Goal: Information Seeking & Learning: Check status

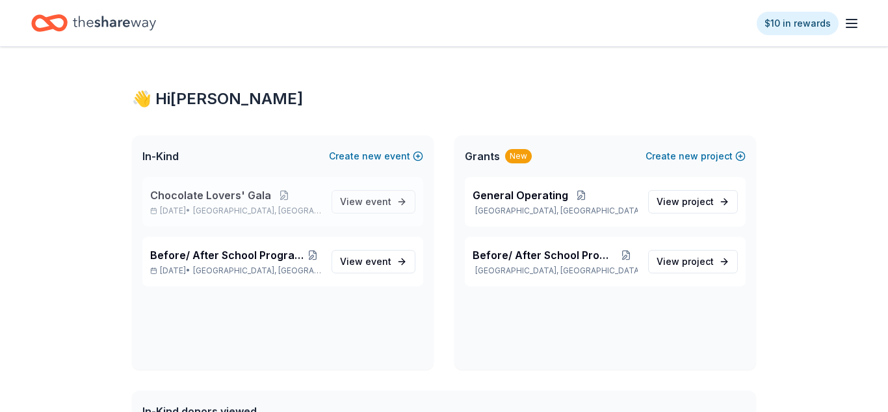
click at [255, 192] on span "Chocolate Lovers' Gala" at bounding box center [210, 195] width 121 height 16
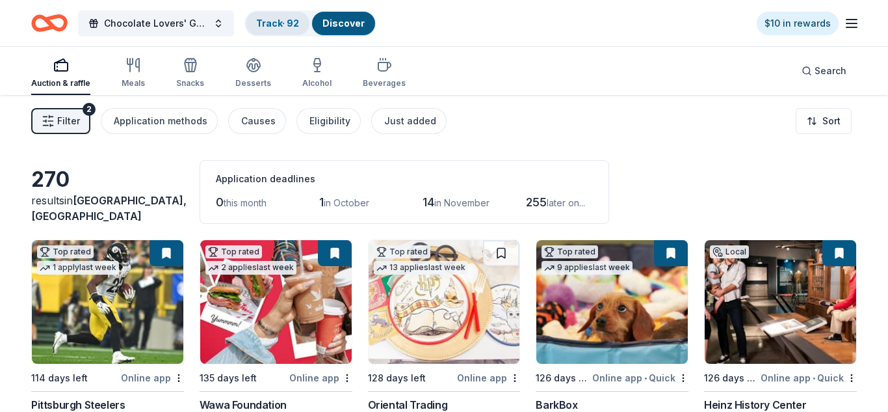
click at [286, 23] on link "Track · 92" at bounding box center [277, 23] width 43 height 11
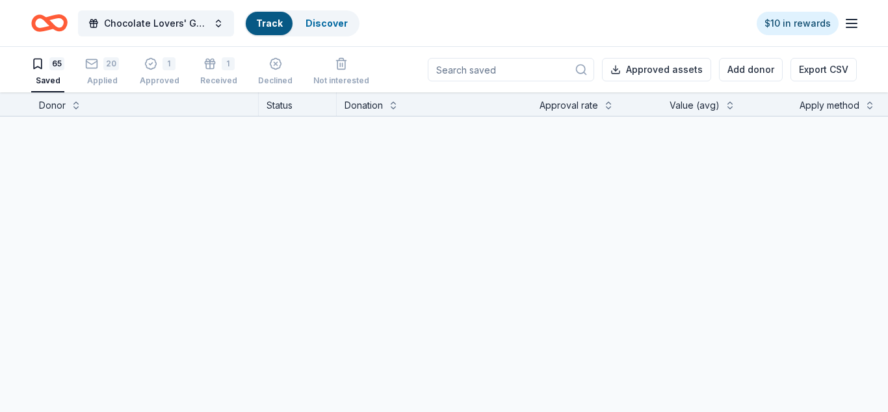
scroll to position [1, 0]
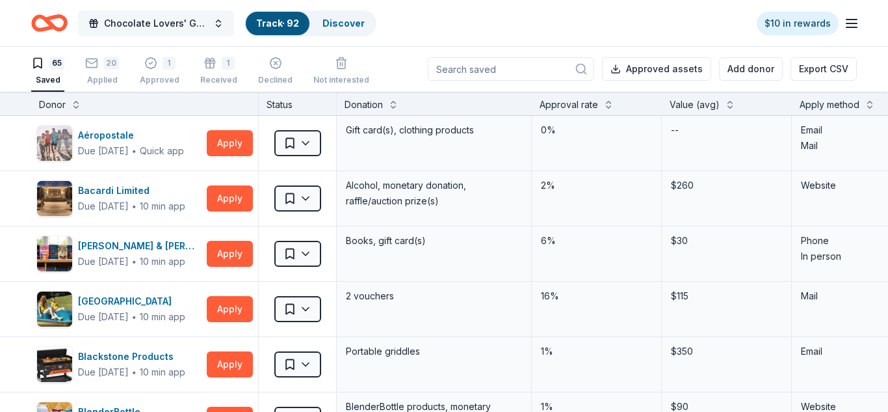
click at [118, 27] on span "Chocolate Lovers' Gala" at bounding box center [156, 24] width 104 height 16
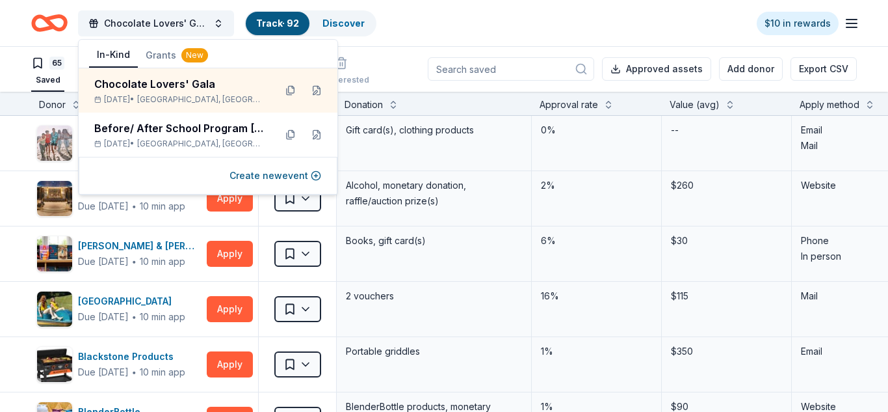
click at [854, 25] on icon "button" at bounding box center [852, 24] width 16 height 16
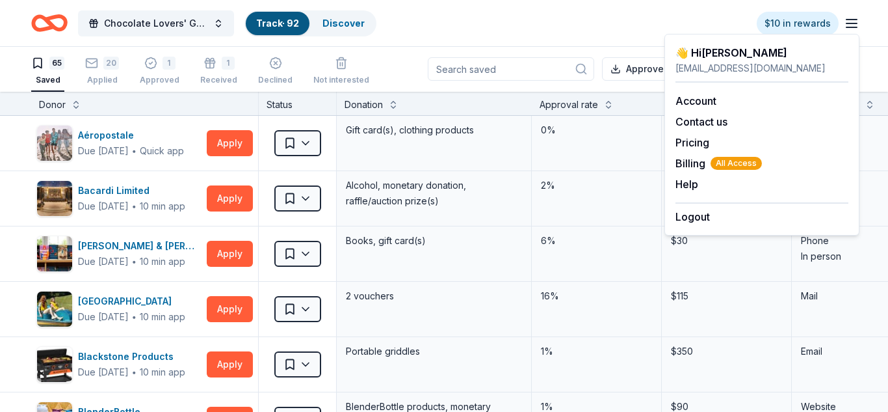
click at [493, 33] on div "Chocolate Lovers' Gala Track · 92 Discover $10 in rewards" at bounding box center [444, 23] width 826 height 31
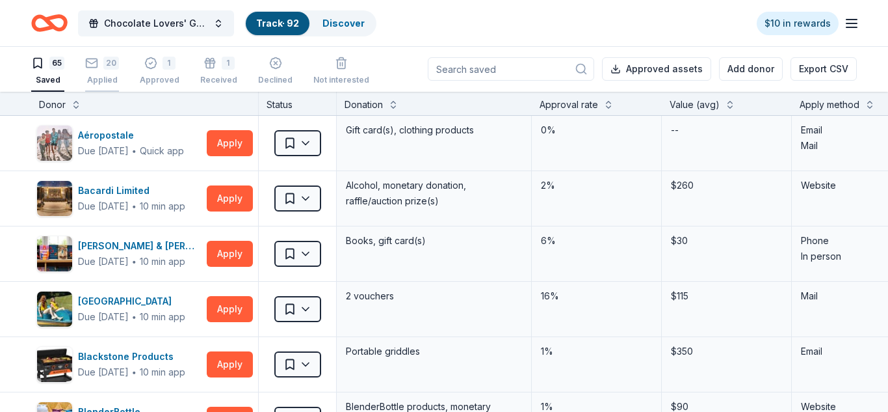
click at [92, 73] on div "20 Applied" at bounding box center [102, 71] width 34 height 29
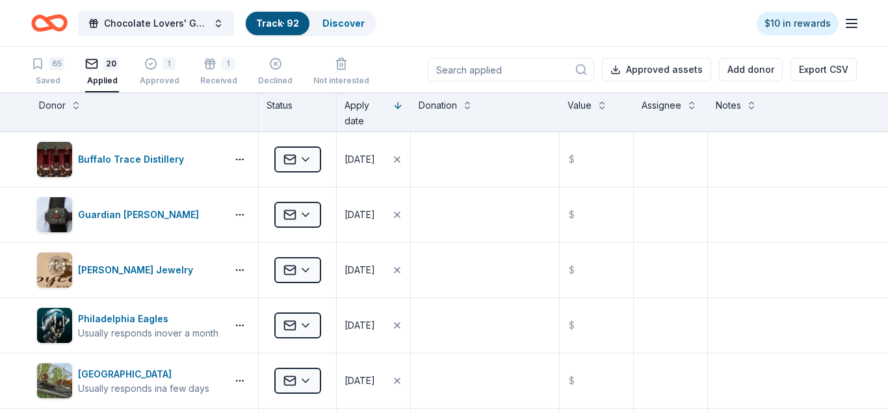
scroll to position [1, 0]
click at [864, 401] on div "Philadelphia Zoo Usually responds in a few days Applied [DATE] $" at bounding box center [444, 380] width 888 height 55
click at [167, 59] on div "1" at bounding box center [169, 63] width 13 height 13
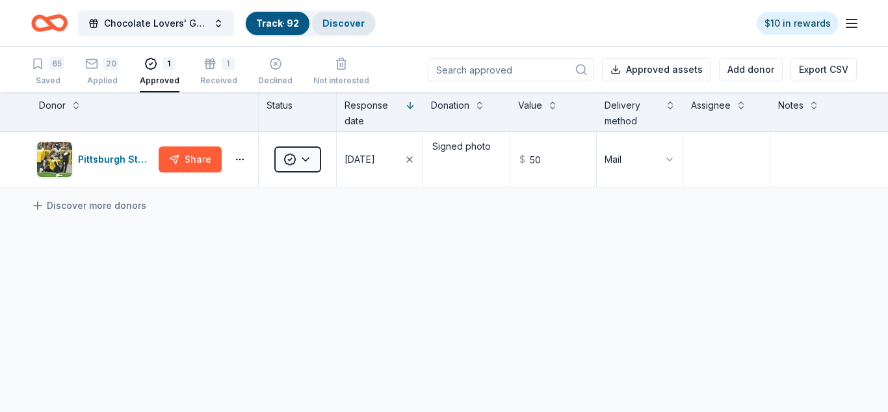
click at [340, 23] on link "Discover" at bounding box center [344, 23] width 42 height 11
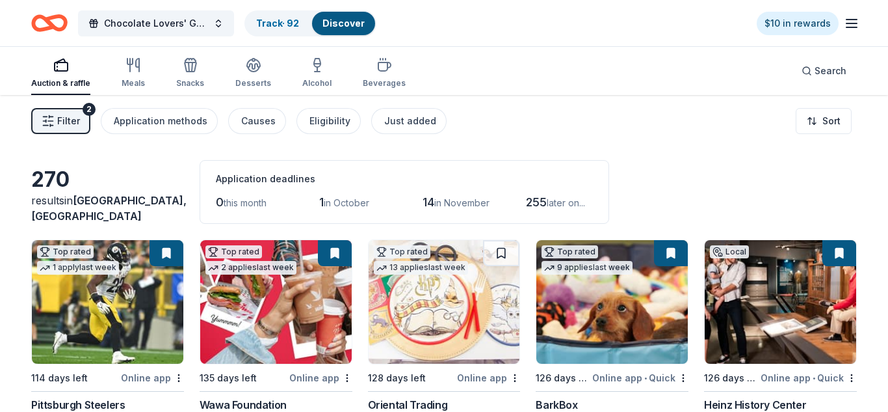
click at [67, 117] on span "Filter" at bounding box center [68, 121] width 23 height 16
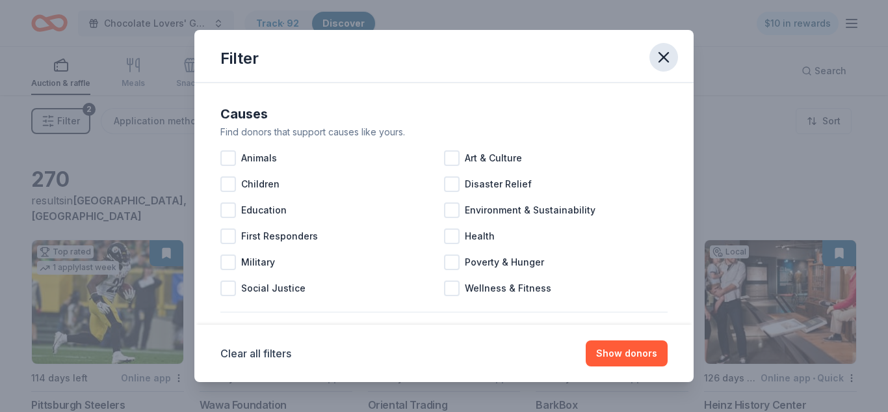
click at [660, 62] on icon "button" at bounding box center [664, 57] width 9 height 9
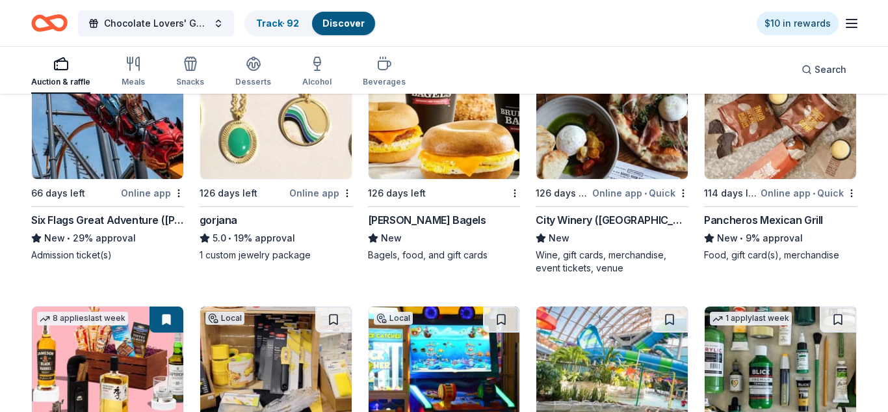
scroll to position [2446, 0]
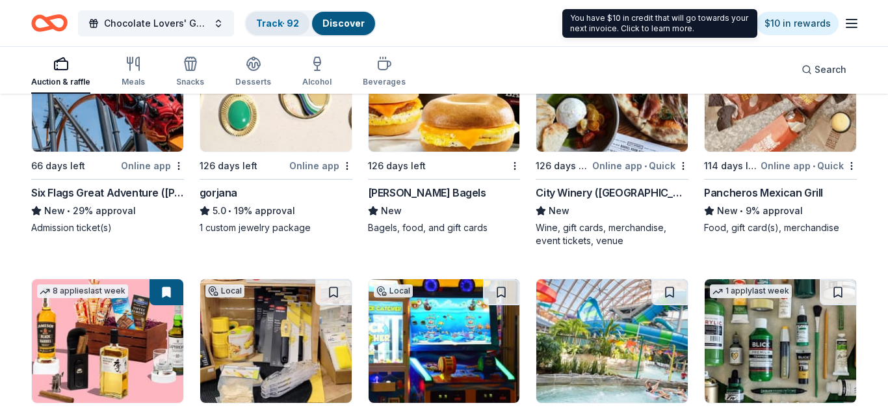
click at [269, 20] on link "Track · 92" at bounding box center [277, 23] width 43 height 11
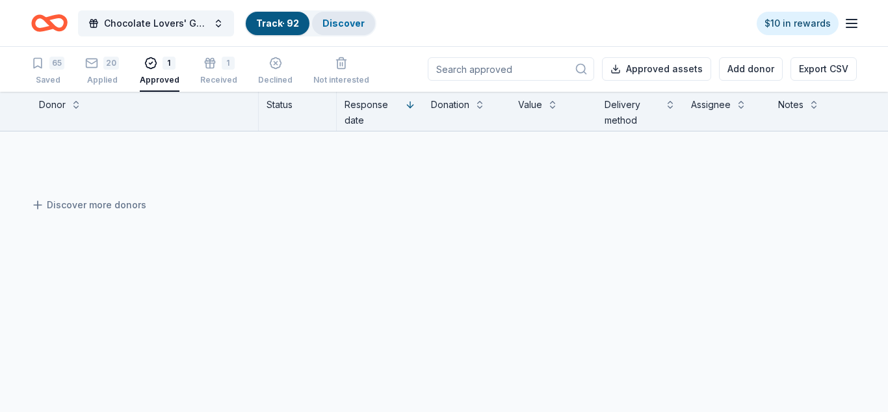
scroll to position [1, 0]
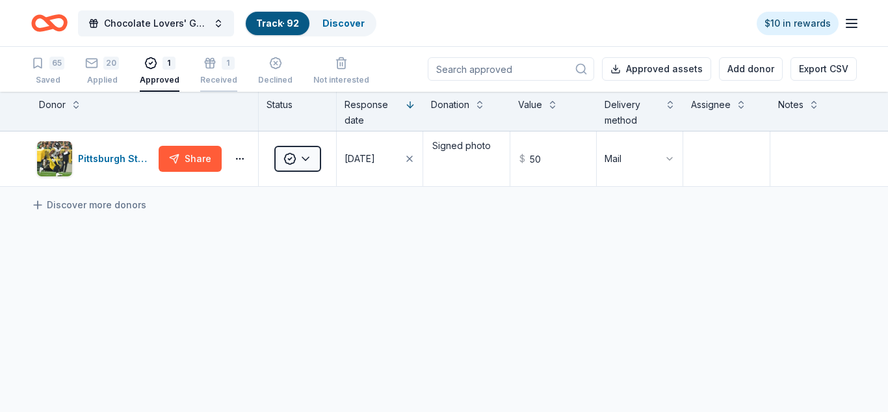
click at [220, 79] on div "Received" at bounding box center [218, 80] width 37 height 10
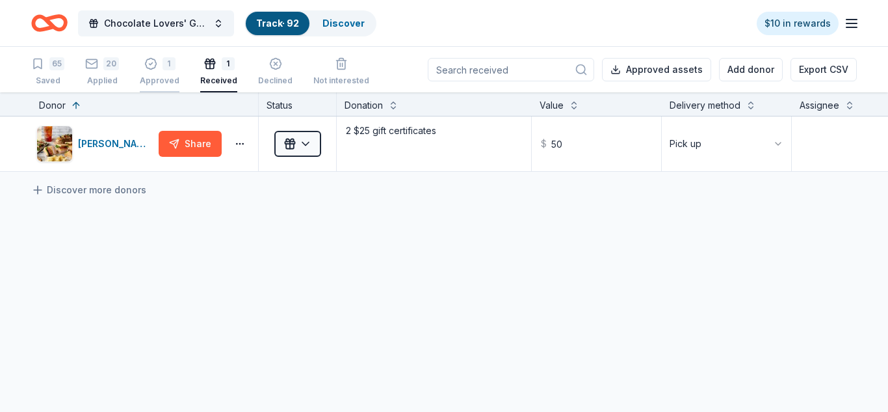
click at [162, 82] on div "Approved" at bounding box center [160, 80] width 40 height 10
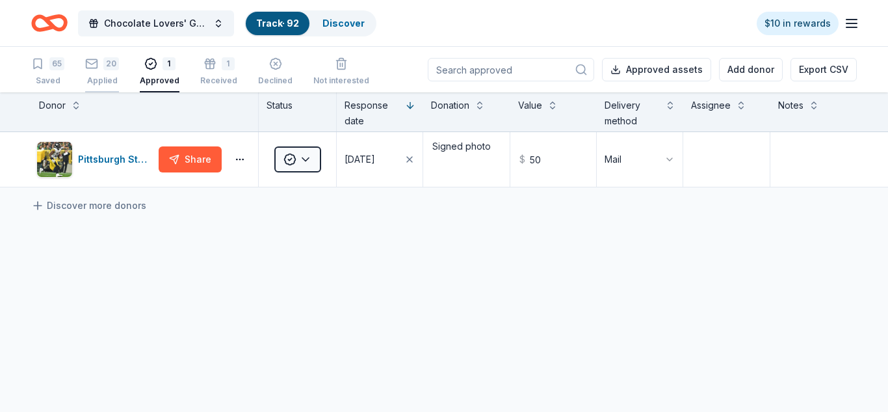
click at [108, 72] on div "20 Applied" at bounding box center [102, 71] width 34 height 29
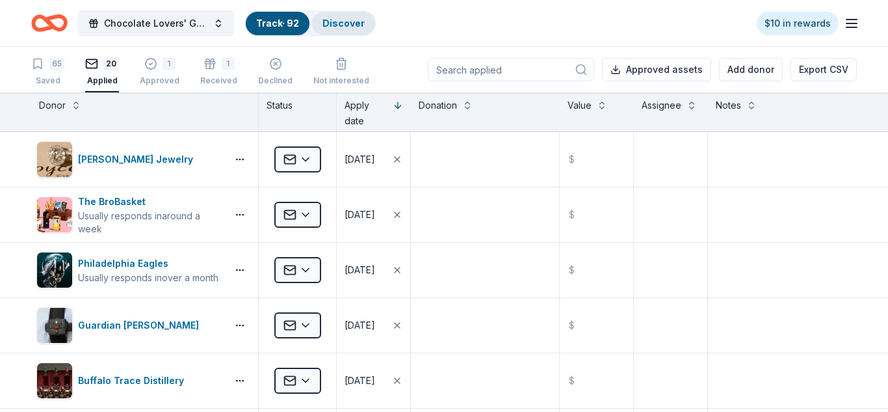
click at [324, 24] on link "Discover" at bounding box center [344, 23] width 42 height 11
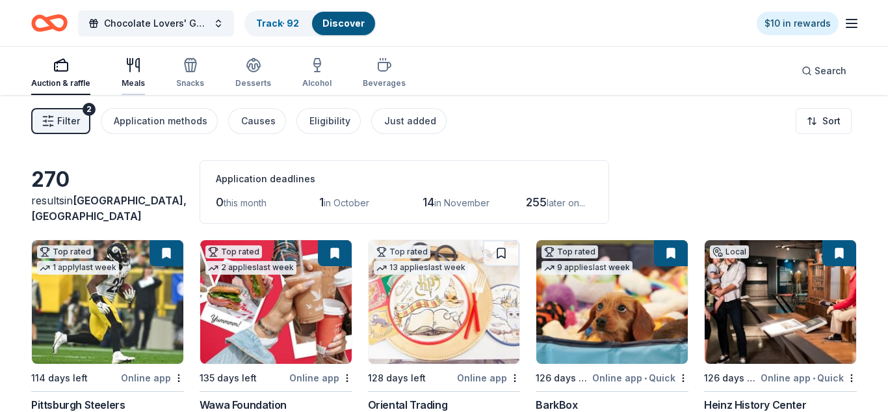
click at [131, 86] on div "Meals" at bounding box center [133, 83] width 23 height 10
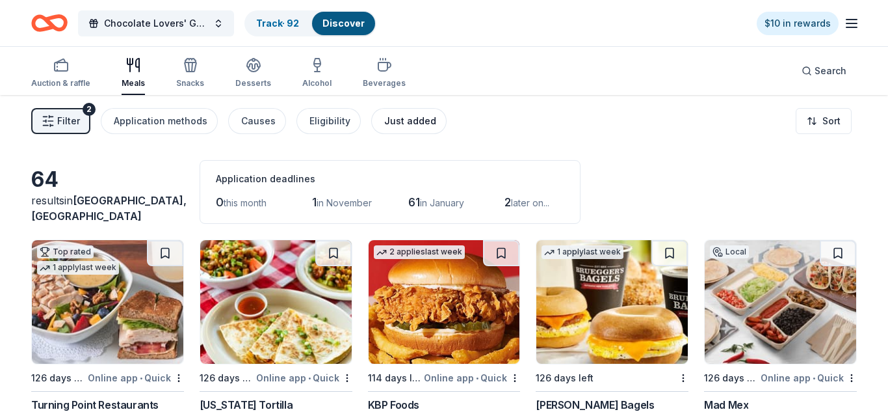
click at [391, 124] on div "Just added" at bounding box center [410, 121] width 52 height 16
